Goal: Transaction & Acquisition: Purchase product/service

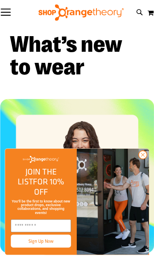
scroll to position [243, 0]
click at [139, 160] on icon "Close dialog" at bounding box center [143, 155] width 9 height 9
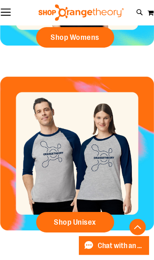
scroll to position [451, 0]
click at [93, 222] on span "Shop Unisex" at bounding box center [75, 222] width 42 height 9
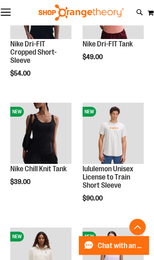
scroll to position [540, 0]
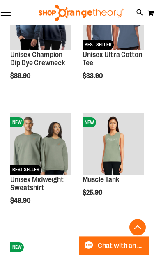
scroll to position [905, 0]
click at [118, 153] on img "product" at bounding box center [113, 144] width 61 height 61
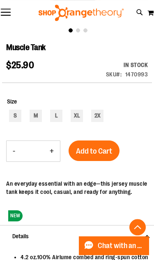
scroll to position [158, 0]
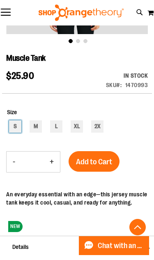
click at [14, 126] on div "S" at bounding box center [15, 127] width 12 height 12
click at [39, 127] on div "M" at bounding box center [36, 127] width 12 height 12
type input "***"
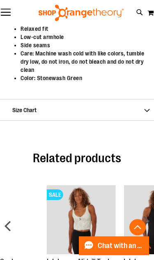
click at [143, 108] on span "Size Chart" at bounding box center [77, 109] width 154 height 21
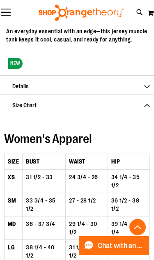
scroll to position [303, 0]
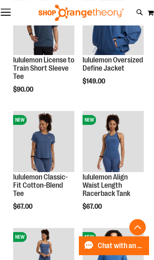
scroll to position [533, 0]
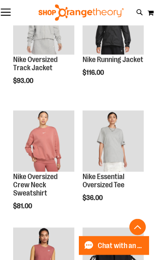
scroll to position [1117, 0]
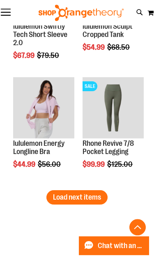
scroll to position [2086, 0]
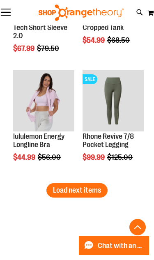
click at [84, 191] on span "Load next items" at bounding box center [77, 190] width 48 height 8
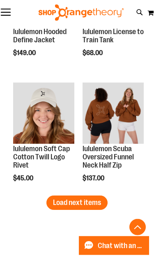
scroll to position [2782, 0]
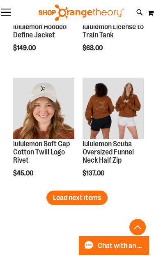
click at [85, 197] on span "Load next items" at bounding box center [77, 198] width 48 height 8
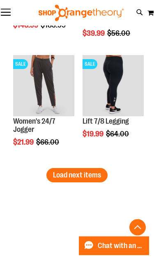
scroll to position [3508, 0]
click at [86, 173] on span "Load next items" at bounding box center [77, 175] width 48 height 8
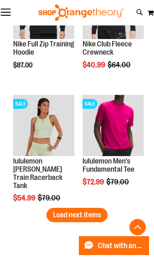
scroll to position [4175, 0]
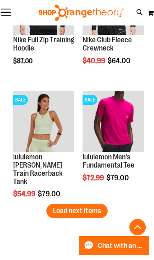
click at [87, 207] on span "Load next items" at bounding box center [77, 211] width 48 height 8
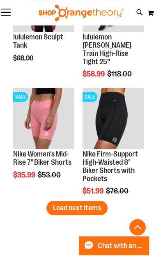
scroll to position [4889, 0]
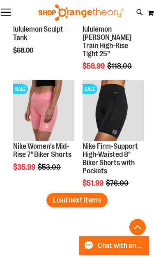
click at [63, 199] on span "Load next items" at bounding box center [77, 200] width 48 height 8
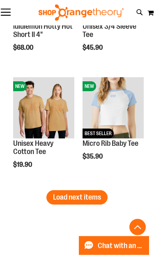
scroll to position [5595, 0]
click at [65, 196] on span "Load next items" at bounding box center [77, 197] width 48 height 8
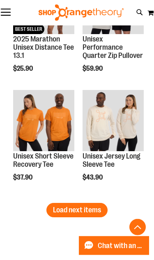
scroll to position [6287, 0]
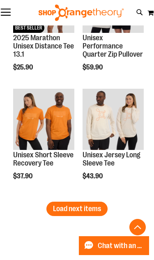
click at [71, 208] on span "Load next items" at bounding box center [77, 209] width 48 height 8
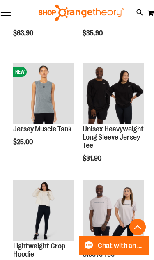
scroll to position [6548, 0]
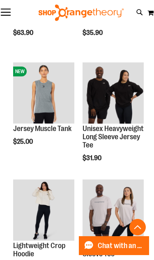
click at [47, 112] on img "product" at bounding box center [43, 93] width 61 height 61
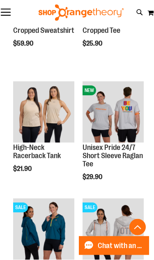
scroll to position [1020, 0]
click at [30, 126] on img "product" at bounding box center [43, 111] width 61 height 61
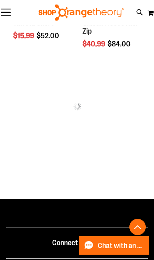
scroll to position [955, 0]
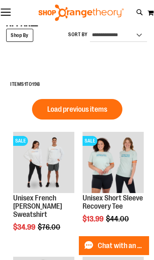
scroll to position [32, 0]
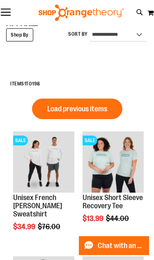
click at [104, 108] on span "Load previous items" at bounding box center [77, 109] width 60 height 8
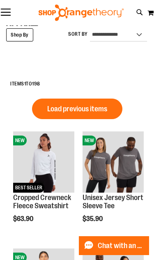
click at [107, 108] on span "Load previous items" at bounding box center [77, 109] width 60 height 8
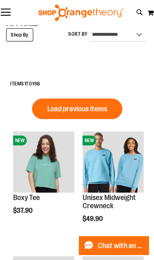
click at [103, 107] on span "Load previous items" at bounding box center [77, 109] width 60 height 8
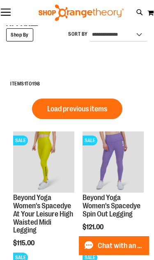
click at [103, 105] on span "Load previous items" at bounding box center [77, 109] width 60 height 8
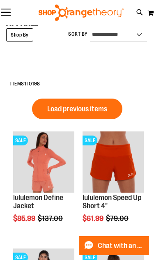
click at [101, 109] on span "Load previous items" at bounding box center [77, 109] width 60 height 8
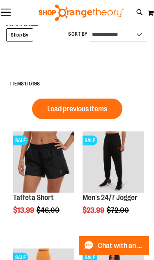
click at [106, 107] on span "Load previous items" at bounding box center [77, 109] width 60 height 8
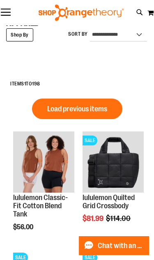
click at [104, 101] on button "Load previous items" at bounding box center [77, 109] width 90 height 21
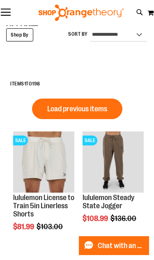
click at [108, 107] on button "Load previous items" at bounding box center [77, 109] width 90 height 21
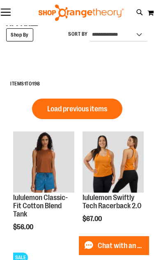
click at [103, 106] on span "Load previous items" at bounding box center [77, 109] width 60 height 8
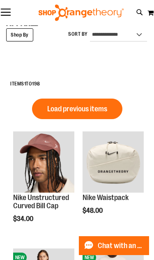
click at [97, 110] on span "Load previous items" at bounding box center [77, 109] width 60 height 8
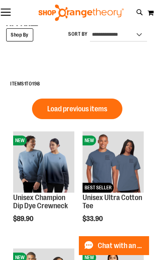
click at [98, 107] on span "Load previous items" at bounding box center [77, 109] width 60 height 8
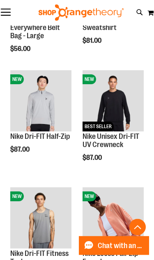
scroll to position [196, 0]
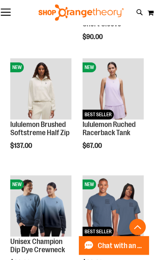
scroll to position [674, 0]
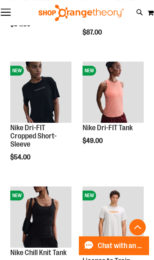
scroll to position [457, 0]
click at [116, 107] on img "product" at bounding box center [113, 92] width 61 height 61
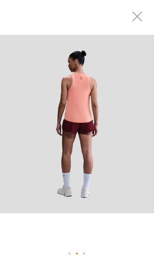
scroll to position [65, 0]
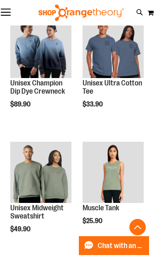
scroll to position [885, 0]
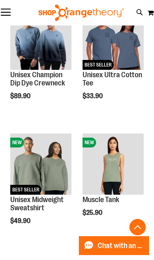
click at [121, 178] on img "product" at bounding box center [113, 164] width 61 height 61
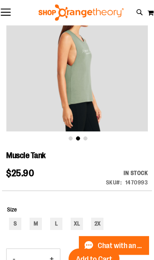
scroll to position [61, 0]
click at [14, 227] on div "S" at bounding box center [15, 224] width 12 height 12
type input "***"
click at [104, 256] on span "Add to Cart" at bounding box center [94, 259] width 36 height 9
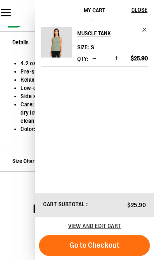
scroll to position [364, 0]
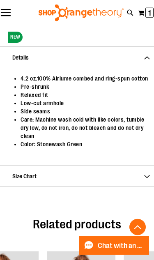
scroll to position [348, 0]
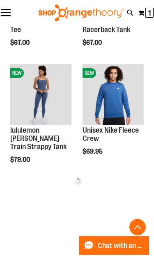
scroll to position [664, 0]
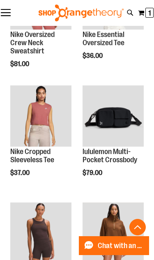
scroll to position [1234, 0]
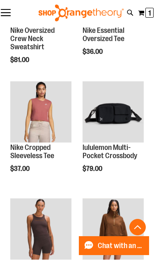
click at [43, 118] on img "product" at bounding box center [40, 111] width 61 height 61
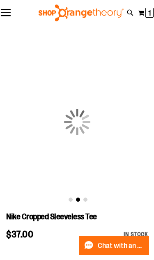
scroll to position [0, 0]
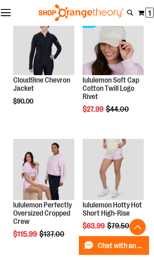
scroll to position [401, 0]
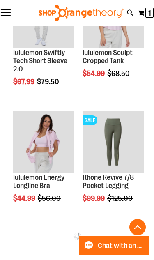
scroll to position [678, 0]
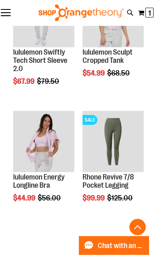
click at [120, 151] on img "product" at bounding box center [113, 141] width 61 height 61
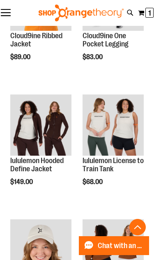
scroll to position [1302, 0]
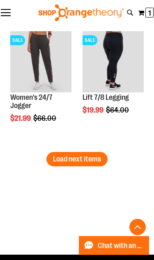
scroll to position [2238, 0]
click at [86, 160] on span "Load next items" at bounding box center [77, 159] width 48 height 8
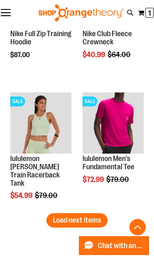
scroll to position [2927, 0]
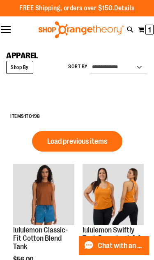
click at [105, 141] on span "Load previous items" at bounding box center [77, 141] width 60 height 8
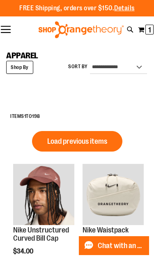
click at [104, 135] on button "Load previous items" at bounding box center [77, 141] width 90 height 21
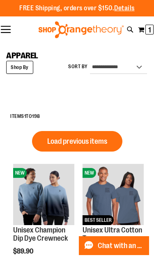
click at [99, 144] on span "Load previous items" at bounding box center [77, 141] width 60 height 8
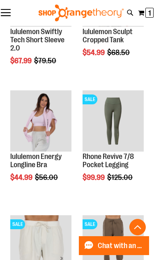
scroll to position [2929, 0]
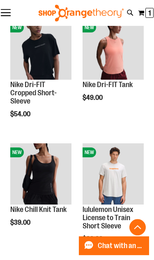
scroll to position [500, 0]
click at [44, 184] on img "product" at bounding box center [40, 174] width 61 height 61
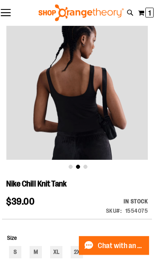
scroll to position [26, 0]
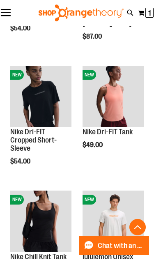
scroll to position [457, 0]
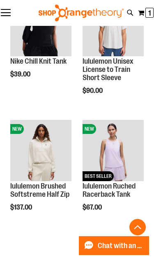
scroll to position [648, 0]
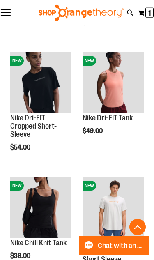
scroll to position [467, 0]
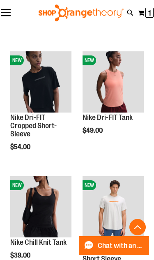
click at [119, 89] on img "product" at bounding box center [113, 81] width 61 height 61
click at [114, 118] on link "Nike Dri-FIT Tank" at bounding box center [108, 118] width 50 height 8
click at [119, 96] on img "product" at bounding box center [113, 81] width 61 height 61
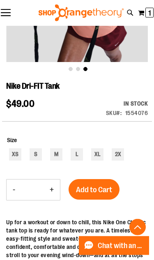
scroll to position [126, 0]
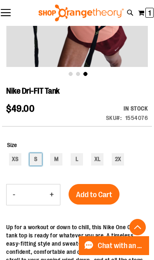
click at [33, 161] on div "S" at bounding box center [36, 159] width 12 height 12
type input "***"
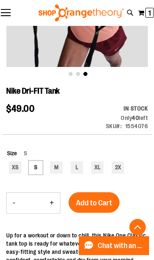
click at [97, 196] on button "Add to Cart" at bounding box center [94, 202] width 51 height 21
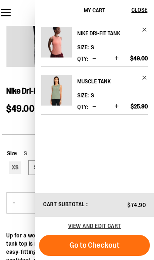
click at [143, 31] on span "Remove item" at bounding box center [145, 30] width 6 height 6
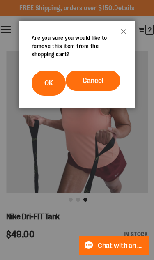
click at [48, 79] on span "OK" at bounding box center [48, 83] width 9 height 8
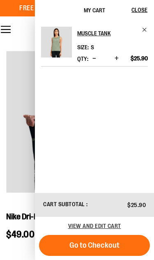
click at [115, 247] on span "Go to Checkout" at bounding box center [95, 245] width 50 height 9
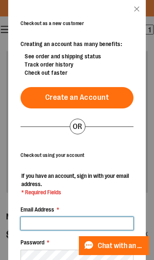
click at [74, 217] on input "Email Address *" at bounding box center [77, 223] width 113 height 13
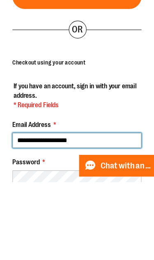
type input "**********"
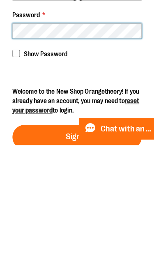
scroll to position [181, 0]
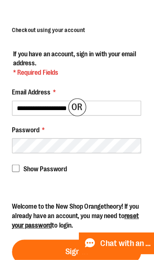
click at [47, 243] on button "Sign In" at bounding box center [77, 253] width 113 height 21
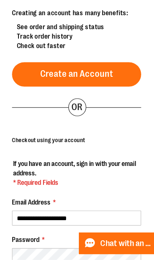
scroll to position [0, 0]
click at [95, 93] on span "Create an Account" at bounding box center [77, 97] width 64 height 9
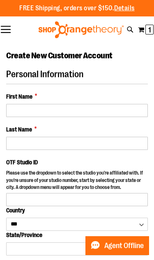
select select "***"
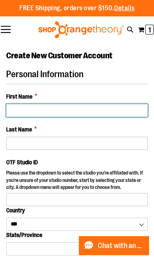
click at [59, 106] on input "First Name *" at bounding box center [77, 110] width 142 height 13
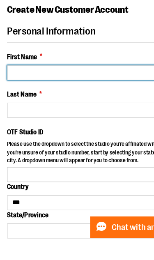
type input "*****"
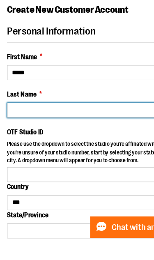
type input "*****"
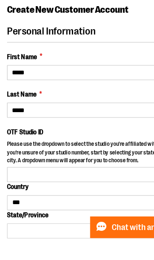
scroll to position [14, 0]
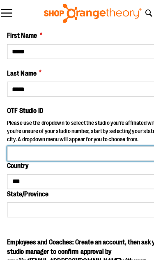
click at [68, 134] on input "OTF Studio ID" at bounding box center [77, 135] width 142 height 13
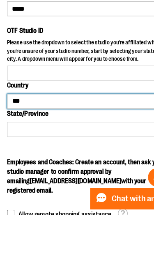
click at [27, 154] on select "*** *** ******* *** *** *** ** *** *** *** *** *** *** *** *** *** *** *** *** …" at bounding box center [77, 160] width 142 height 13
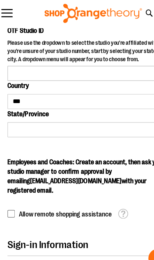
scroll to position [135, 0]
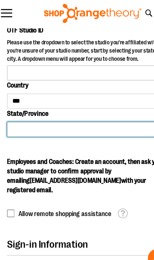
click at [50, 111] on select "**********" at bounding box center [77, 114] width 142 height 13
select select "*******"
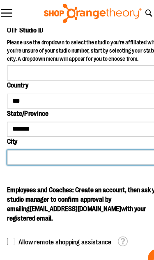
click at [53, 132] on select "**********" at bounding box center [77, 138] width 142 height 13
select select "******"
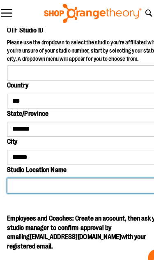
click at [51, 161] on select "**********" at bounding box center [77, 163] width 142 height 13
select select "****"
type input "****"
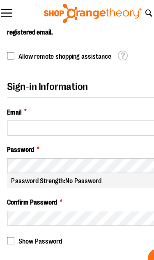
scroll to position [324, 0]
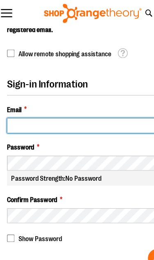
click at [67, 106] on input "Email *" at bounding box center [77, 110] width 142 height 13
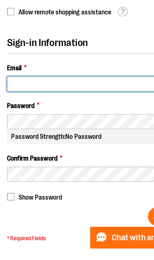
type input "**********"
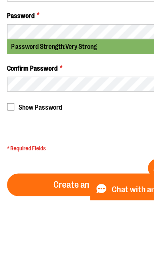
scroll to position [440, 0]
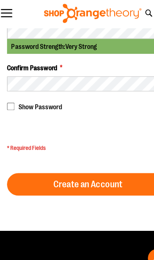
click at [84, 158] on span "Create an Account" at bounding box center [77, 162] width 60 height 9
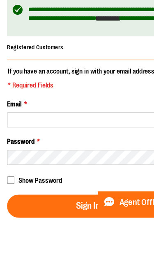
scroll to position [69, 0]
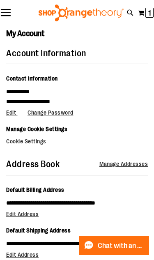
scroll to position [75, 0]
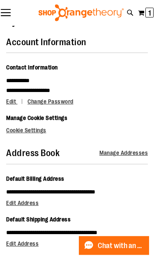
scroll to position [49, 0]
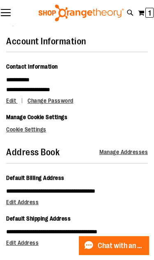
click at [19, 202] on span "Edit Address" at bounding box center [22, 202] width 32 height 7
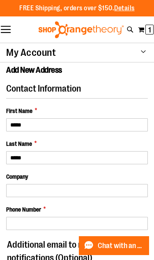
select select "**"
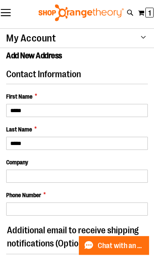
scroll to position [33, 0]
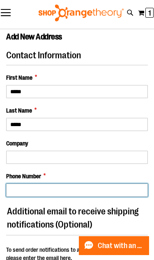
click at [60, 185] on input "Phone Number *" at bounding box center [77, 190] width 142 height 13
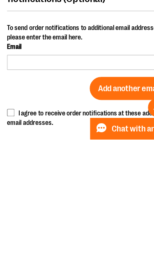
scroll to position [131, 0]
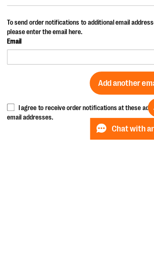
type input "**********"
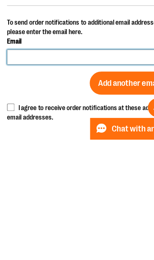
click at [56, 176] on input "email" at bounding box center [77, 182] width 142 height 13
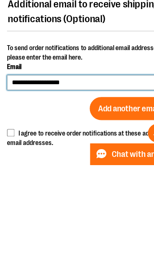
type input "**********"
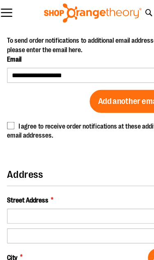
scroll to position [278, 0]
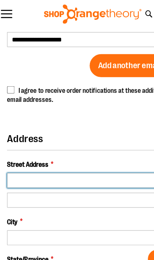
click at [64, 157] on input "Street Address *" at bounding box center [77, 158] width 142 height 13
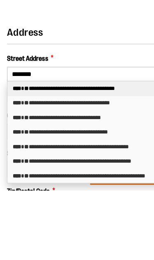
click at [77, 190] on div "**********" at bounding box center [85, 196] width 156 height 13
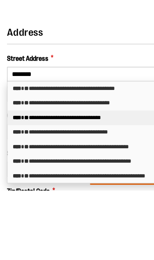
scroll to position [371, 0]
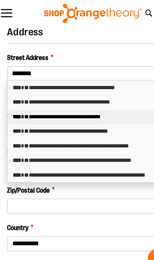
type input "**********"
type input "******"
select select "**"
type input "**********"
select select "**"
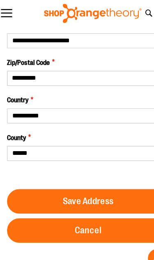
scroll to position [483, 0]
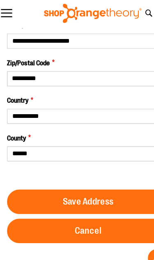
click at [93, 174] on span "Save Address" at bounding box center [77, 178] width 44 height 9
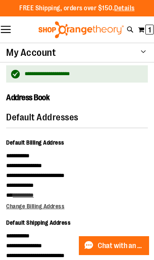
click at [151, 30] on span "1 1 items" at bounding box center [150, 30] width 8 height 10
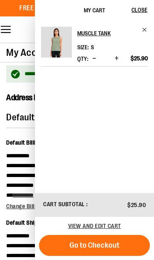
click at [110, 248] on span "Go to Checkout" at bounding box center [95, 245] width 50 height 9
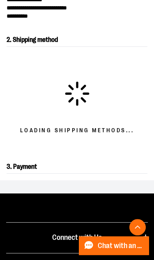
scroll to position [255, 0]
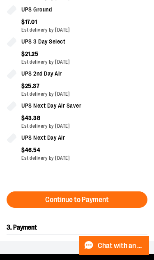
click at [98, 196] on span "Continue to Payment" at bounding box center [77, 200] width 64 height 8
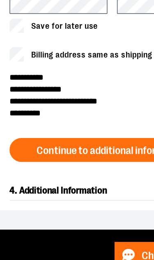
scroll to position [445, 0]
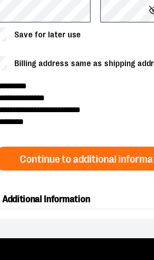
click at [79, 157] on span "Continue to additional information" at bounding box center [77, 161] width 104 height 8
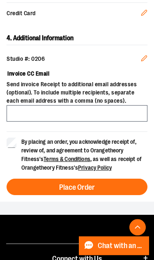
scroll to position [365, 0]
click at [100, 191] on button "Place Order" at bounding box center [77, 187] width 141 height 16
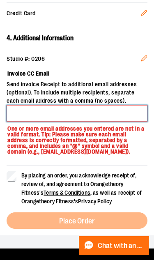
click at [71, 112] on input "Invoice CC Email" at bounding box center [77, 113] width 141 height 16
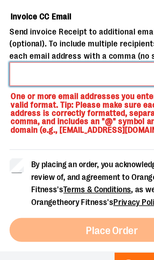
type input "**********"
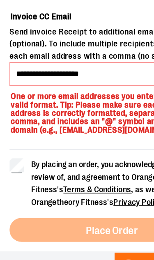
scroll to position [371, 0]
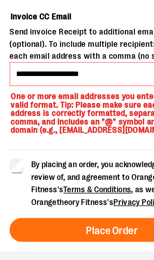
click at [81, 211] on span "Place Order" at bounding box center [77, 215] width 36 height 8
